Goal: Find specific page/section: Find specific page/section

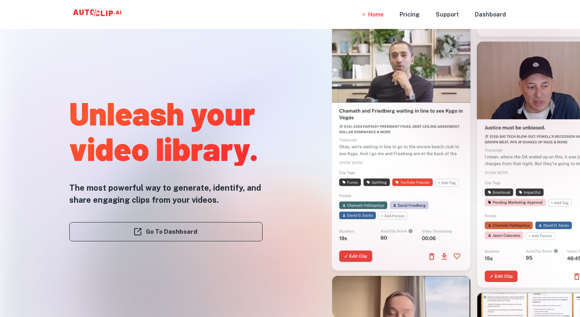
click at [222, 237] on link "Go To Dashboard" at bounding box center [165, 231] width 193 height 19
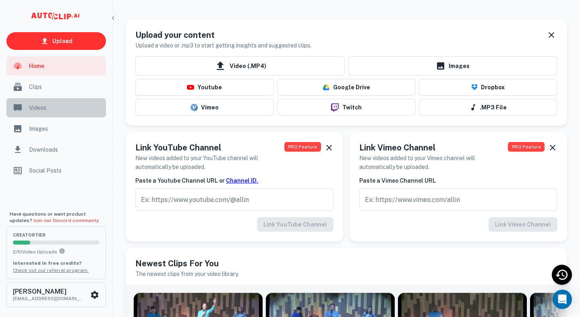
click at [83, 109] on span "Videos" at bounding box center [65, 108] width 72 height 9
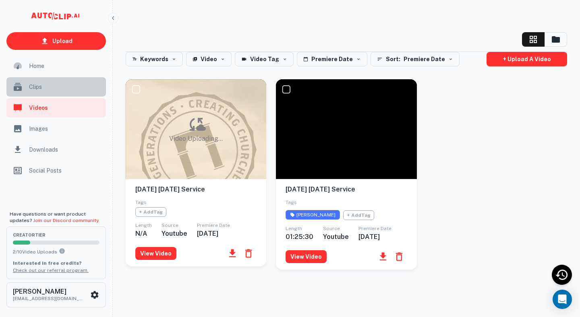
click at [62, 88] on span "Clips" at bounding box center [65, 87] width 72 height 9
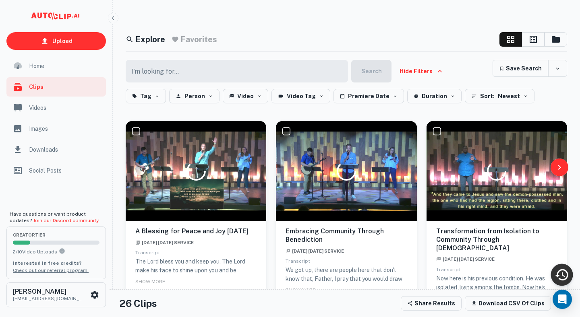
click at [567, 278] on icon "Recent Activity" at bounding box center [561, 274] width 15 height 15
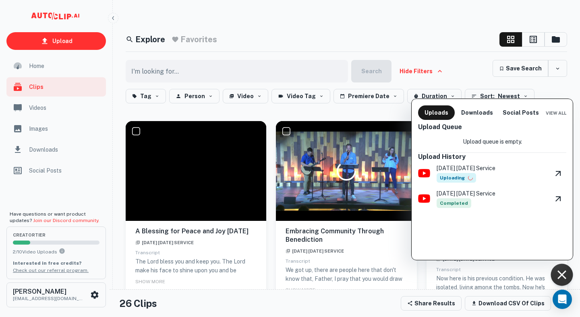
click at [495, 166] on p "[DATE] [DATE] Service" at bounding box center [466, 168] width 59 height 9
click at [558, 173] on icon "View Video" at bounding box center [557, 173] width 5 height 5
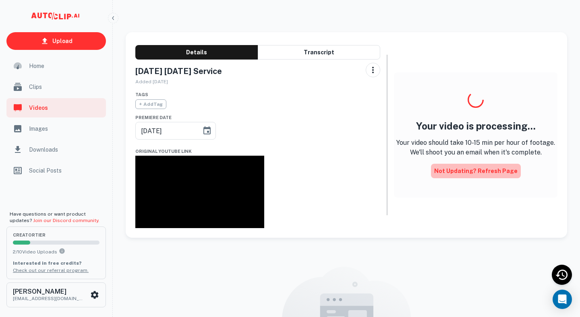
click at [488, 172] on button "Not updating? Refresh Page" at bounding box center [476, 171] width 90 height 14
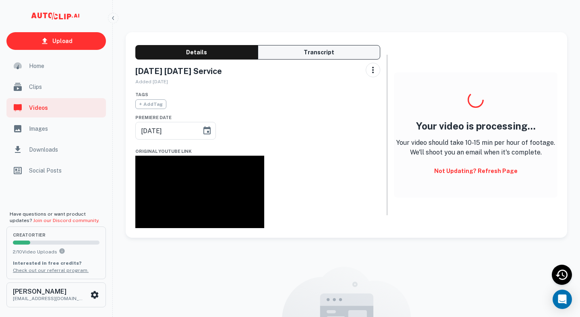
click at [320, 51] on button "Transcript" at bounding box center [319, 52] width 122 height 14
